Goal: Use online tool/utility

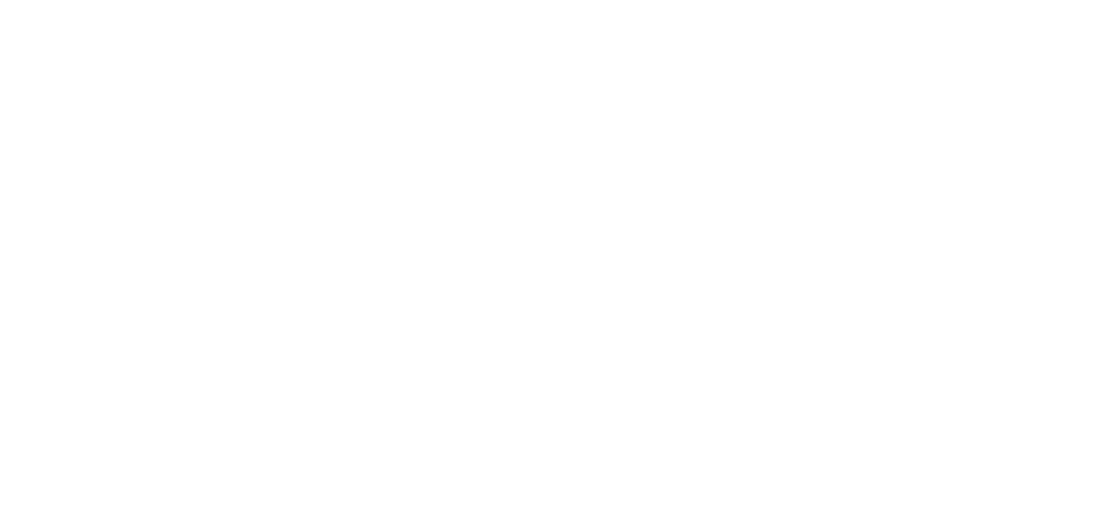
click at [874, 311] on div at bounding box center [547, 260] width 1094 height 520
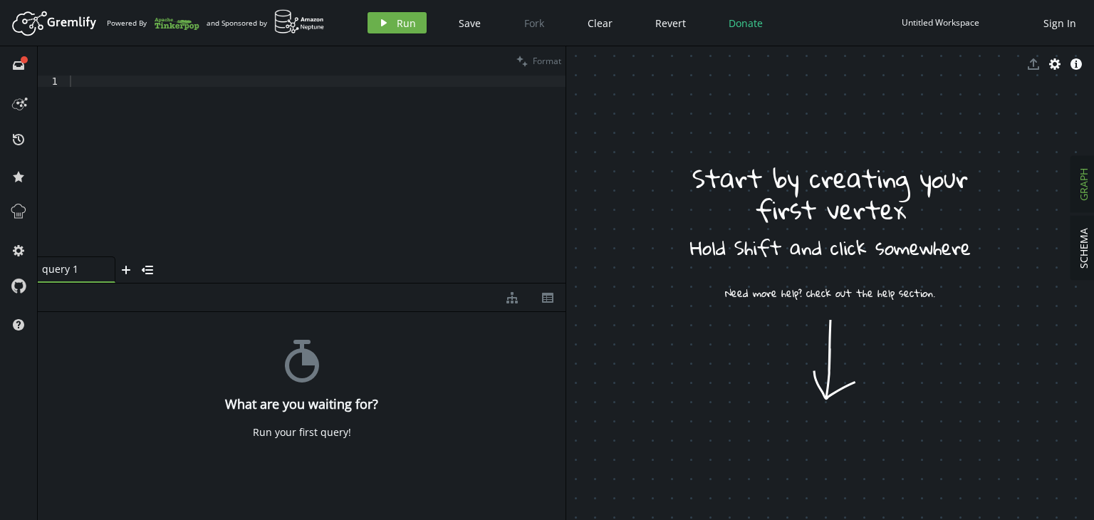
click at [509, 243] on div at bounding box center [316, 178] width 499 height 204
paste textarea ").select('other')"
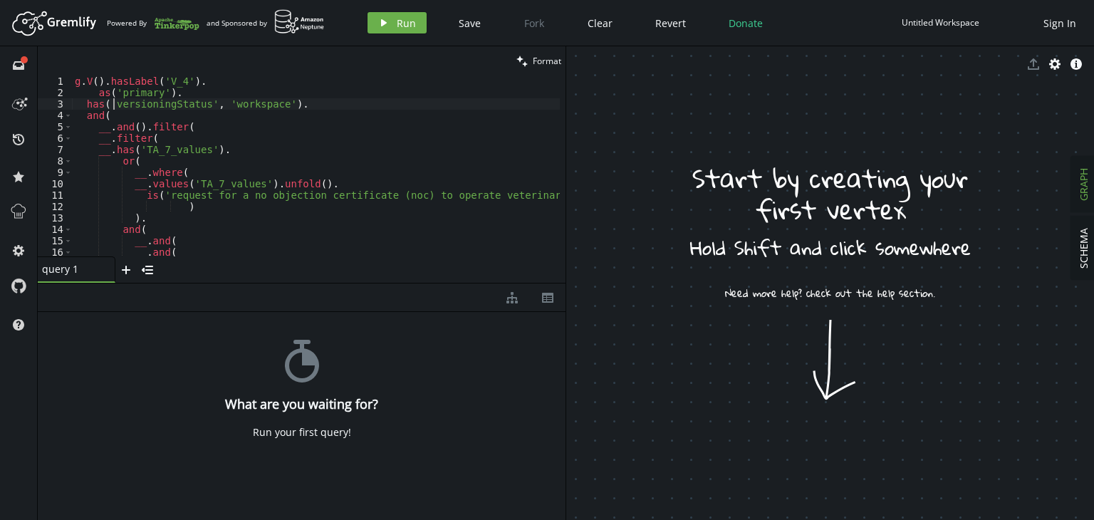
click at [113, 102] on div "g . V ( ) . hasLabel ( 'V_4' ) . as ( 'primary' ) . has ( 'versioningStatus' , …" at bounding box center [335, 175] width 527 height 198
click at [110, 104] on div "g . V ( ) . hasLabel ( 'V_4' ) . as ( 'primary' ) . has ( 'versioningStatus' , …" at bounding box center [335, 175] width 527 height 198
click at [117, 115] on div "g . V ( ) . hasLabel ( 'V_4' ) . as ( 'primary' ) . has ( 'versioningStatus' , …" at bounding box center [335, 175] width 527 height 198
click at [138, 128] on div "g . V ( ) . hasLabel ( 'V_4' ) . as ( 'primary' ) . has ( 'versioningStatus' , …" at bounding box center [335, 175] width 527 height 198
click at [184, 132] on div "g . V ( ) . hasLabel ( 'V_4' ) . as ( 'primary' ) . has ( 'versioningStatus' , …" at bounding box center [335, 175] width 527 height 198
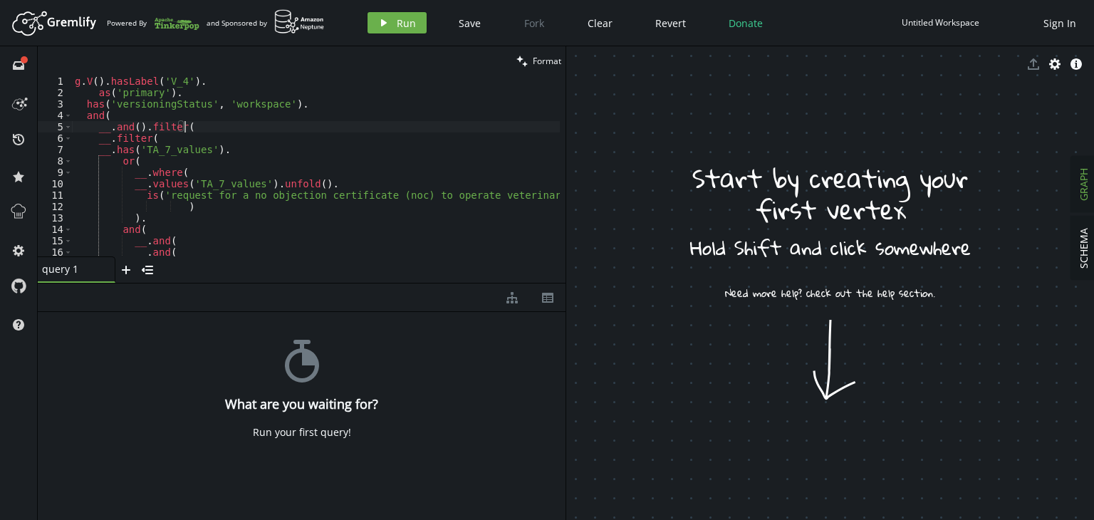
click at [148, 140] on div "g . V ( ) . hasLabel ( 'V_4' ) . as ( 'primary' ) . has ( 'versioningStatus' , …" at bounding box center [335, 175] width 527 height 198
click at [191, 162] on div "g . V ( ) . hasLabel ( 'V_4' ) . as ( 'primary' ) . has ( 'versioningStatus' , …" at bounding box center [335, 175] width 527 height 198
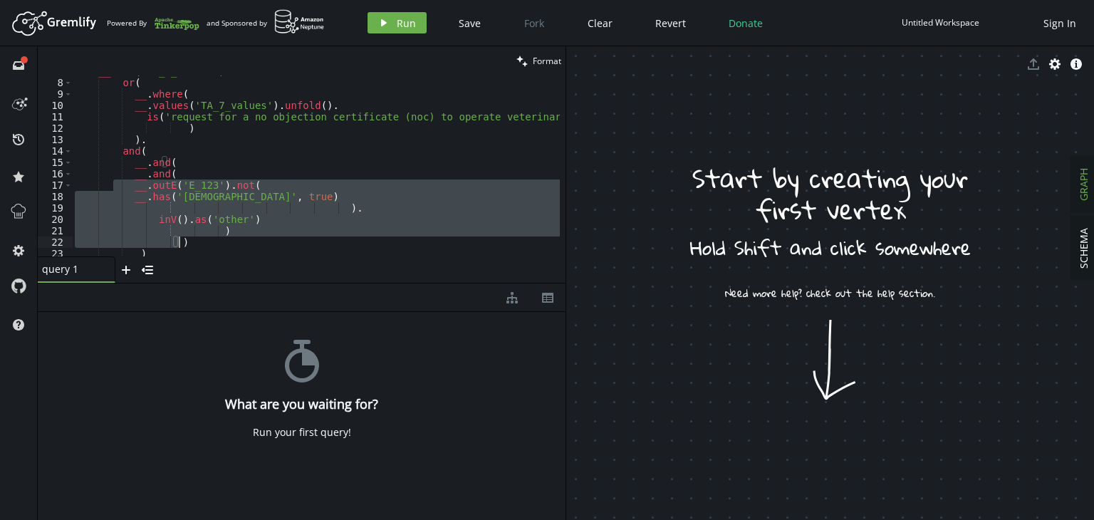
scroll to position [120, 0]
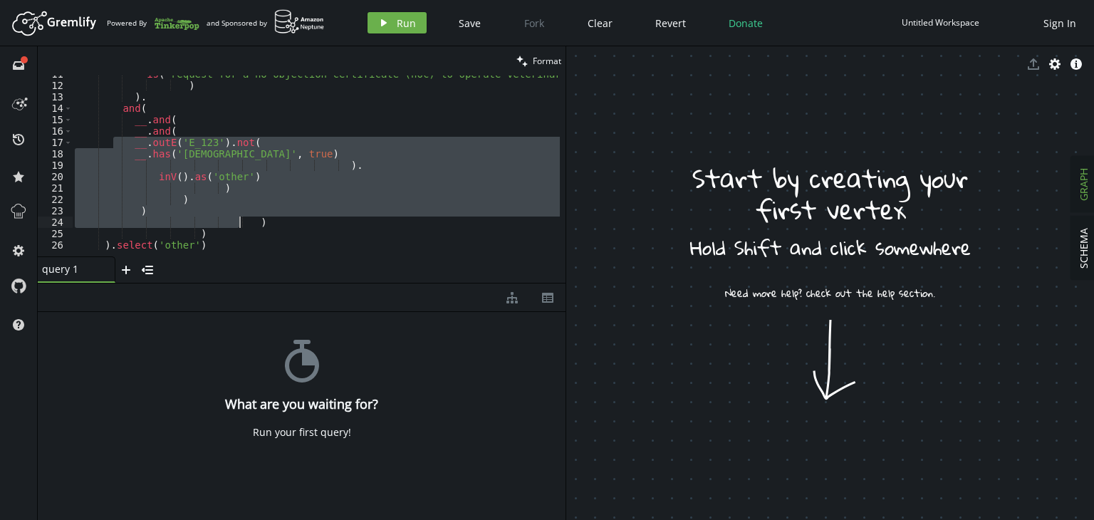
drag, startPoint x: 115, startPoint y: 180, endPoint x: 239, endPoint y: 220, distance: 130.2
click at [239, 220] on div "is ( 'request for a no objection certificate (noc) to operate veterinary activi…" at bounding box center [335, 167] width 527 height 198
click at [234, 217] on div "is ( 'request for a no objection certificate (noc) to operate veterinary activi…" at bounding box center [316, 166] width 488 height 181
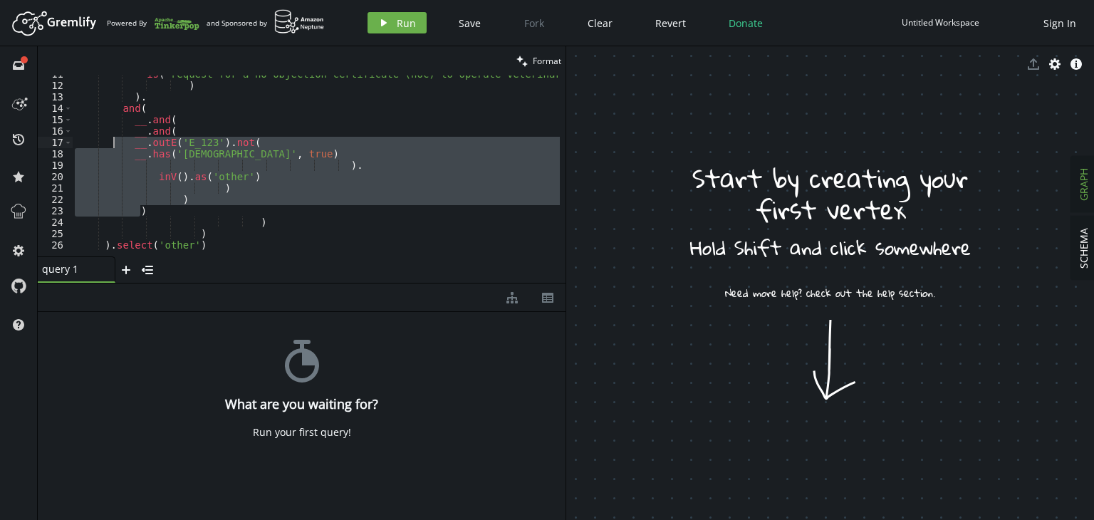
drag, startPoint x: 205, startPoint y: 208, endPoint x: 113, endPoint y: 140, distance: 114.2
click at [113, 140] on div "is ( 'request for a no objection certificate (noc) to operate veterinary activi…" at bounding box center [335, 167] width 527 height 198
type textarea "__.outE('E_123').not( __.has('isVersion', true)"
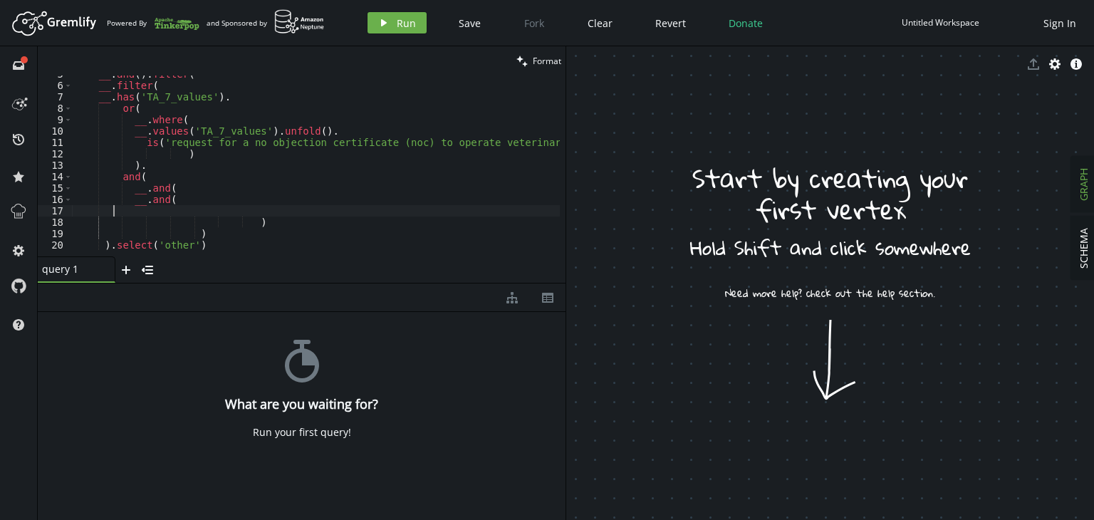
scroll to position [10, 0]
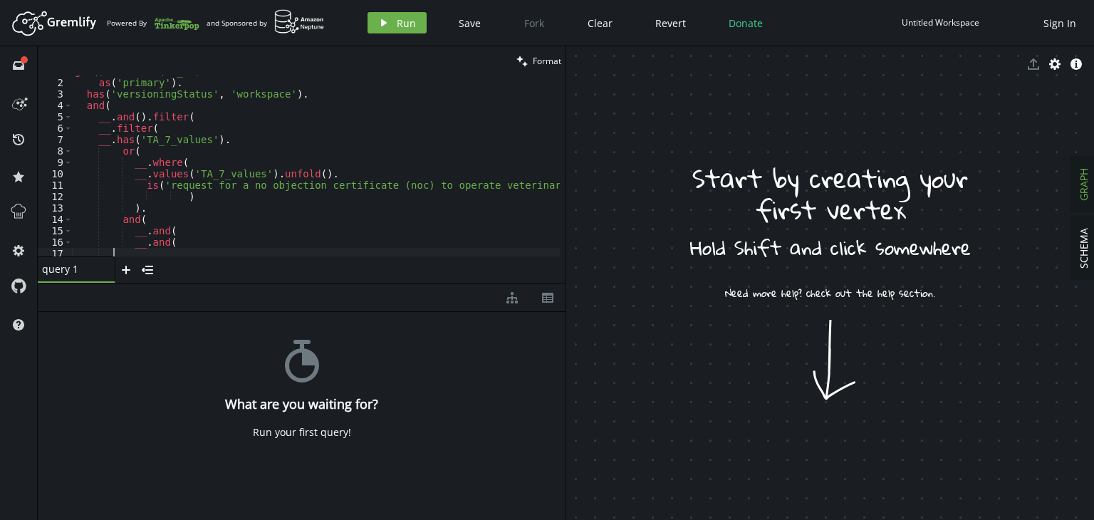
click at [167, 137] on div "g . V ( ) . hasLabel ( 'V_4' ) . as ( 'primary' ) . has ( 'versioningStatus' , …" at bounding box center [335, 165] width 527 height 198
click at [167, 136] on div "g . V ( ) . hasLabel ( 'V_4' ) . as ( 'primary' ) . has ( 'versioningStatus' , …" at bounding box center [335, 165] width 527 height 198
click at [165, 132] on div "g . V ( ) . hasLabel ( 'V_4' ) . as ( 'primary' ) . has ( 'versioningStatus' , …" at bounding box center [335, 165] width 527 height 198
type textarea "__.filter("
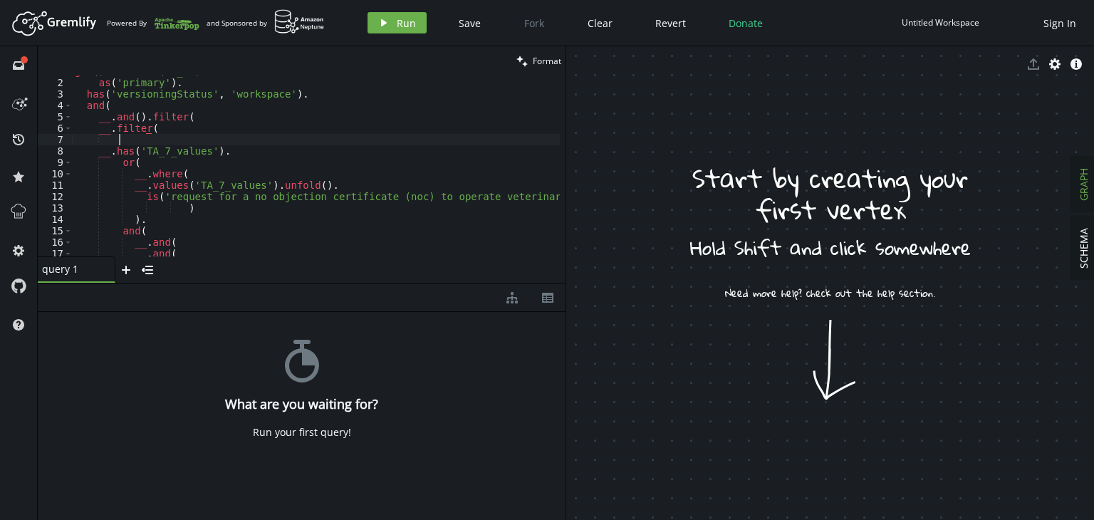
scroll to position [0, 43]
paste textarea ")"
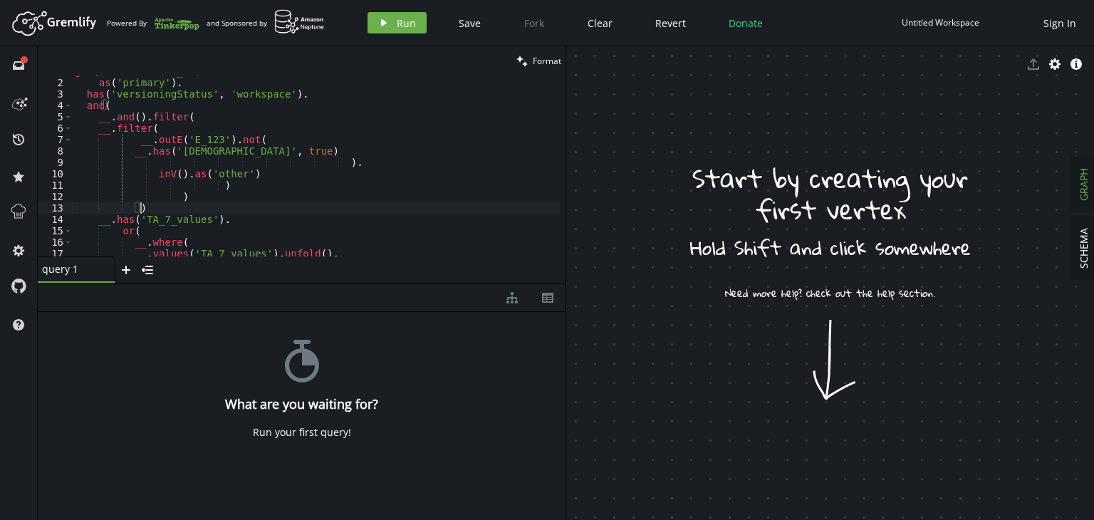
type textarea ")"
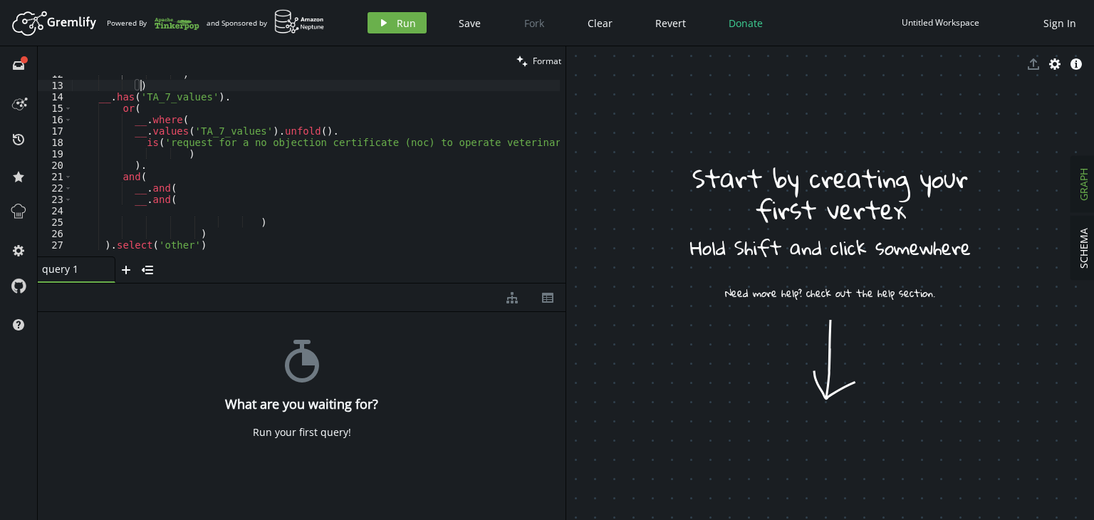
scroll to position [4, 0]
